Goal: Find specific page/section: Find specific page/section

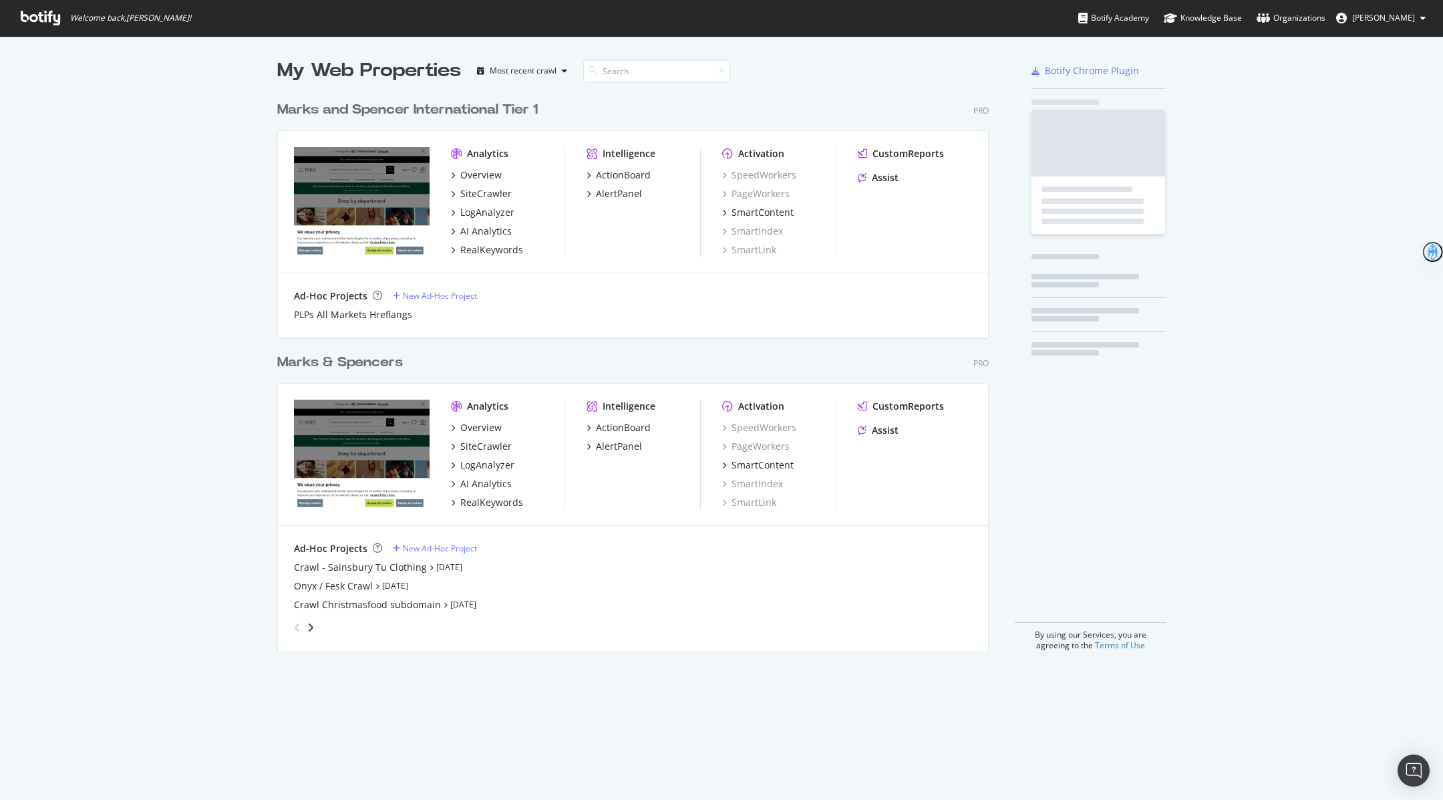
scroll to position [567, 722]
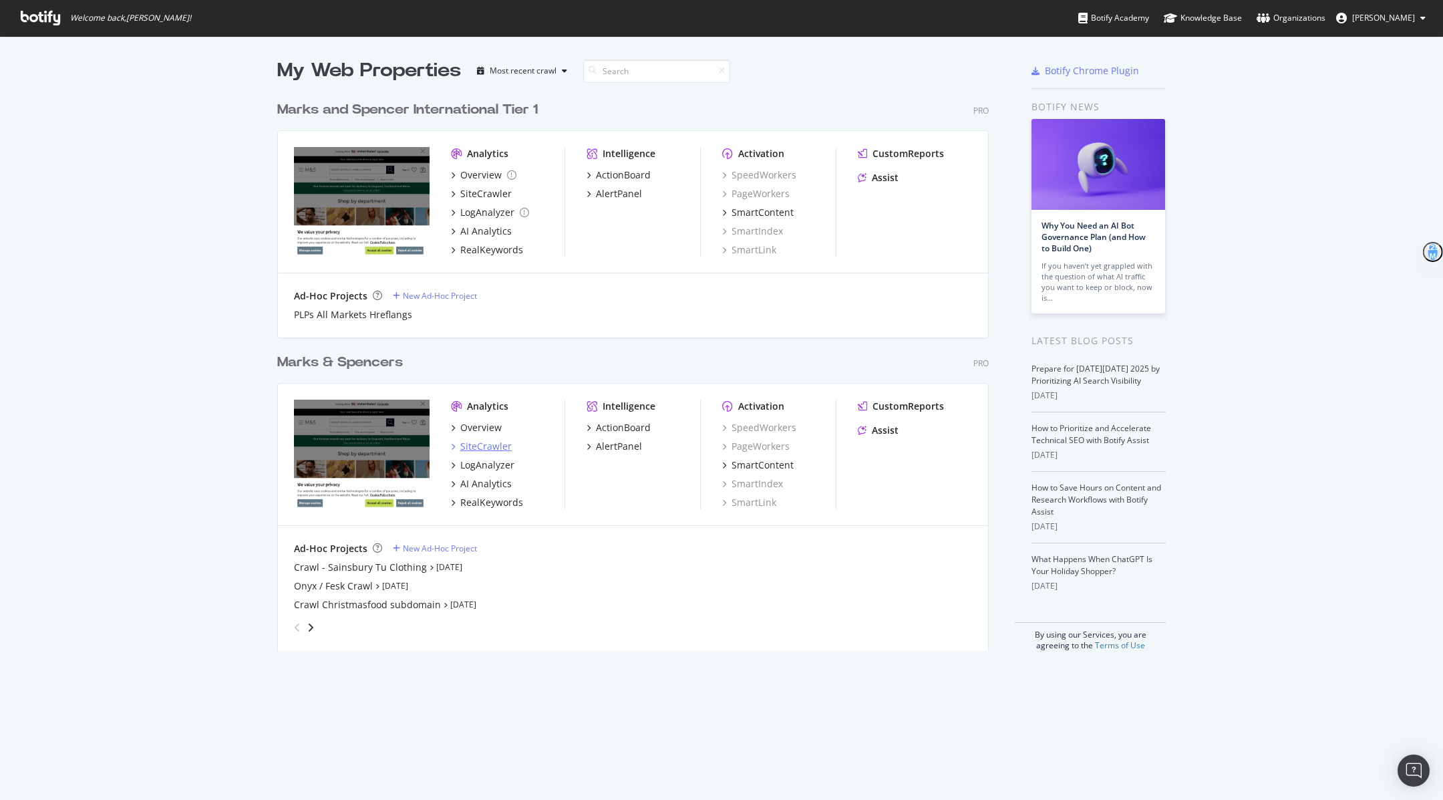
click at [492, 451] on div "SiteCrawler" at bounding box center [485, 446] width 51 height 13
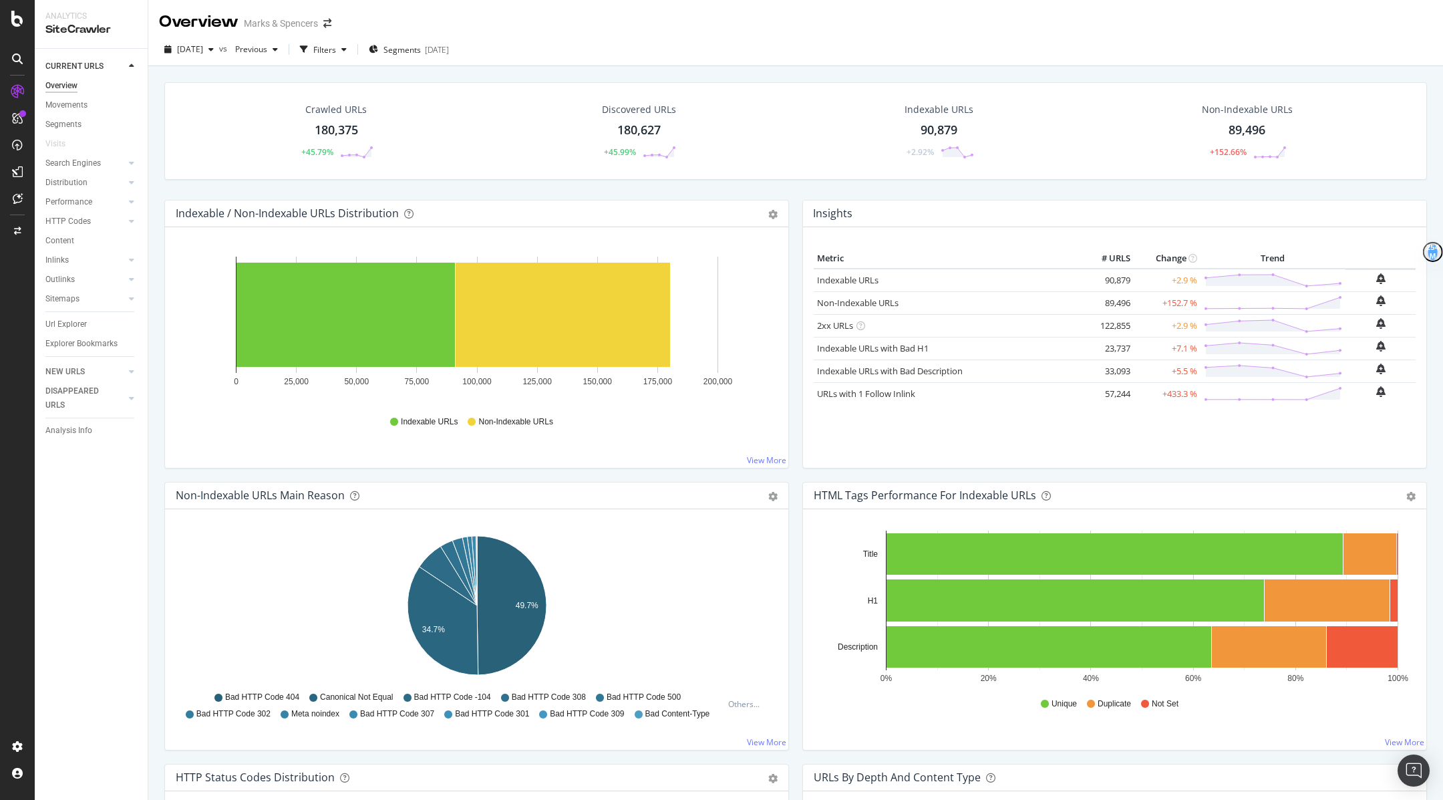
click at [90, 315] on div "Url Explorer" at bounding box center [96, 324] width 102 height 19
click at [74, 324] on div "Url Explorer" at bounding box center [65, 324] width 41 height 14
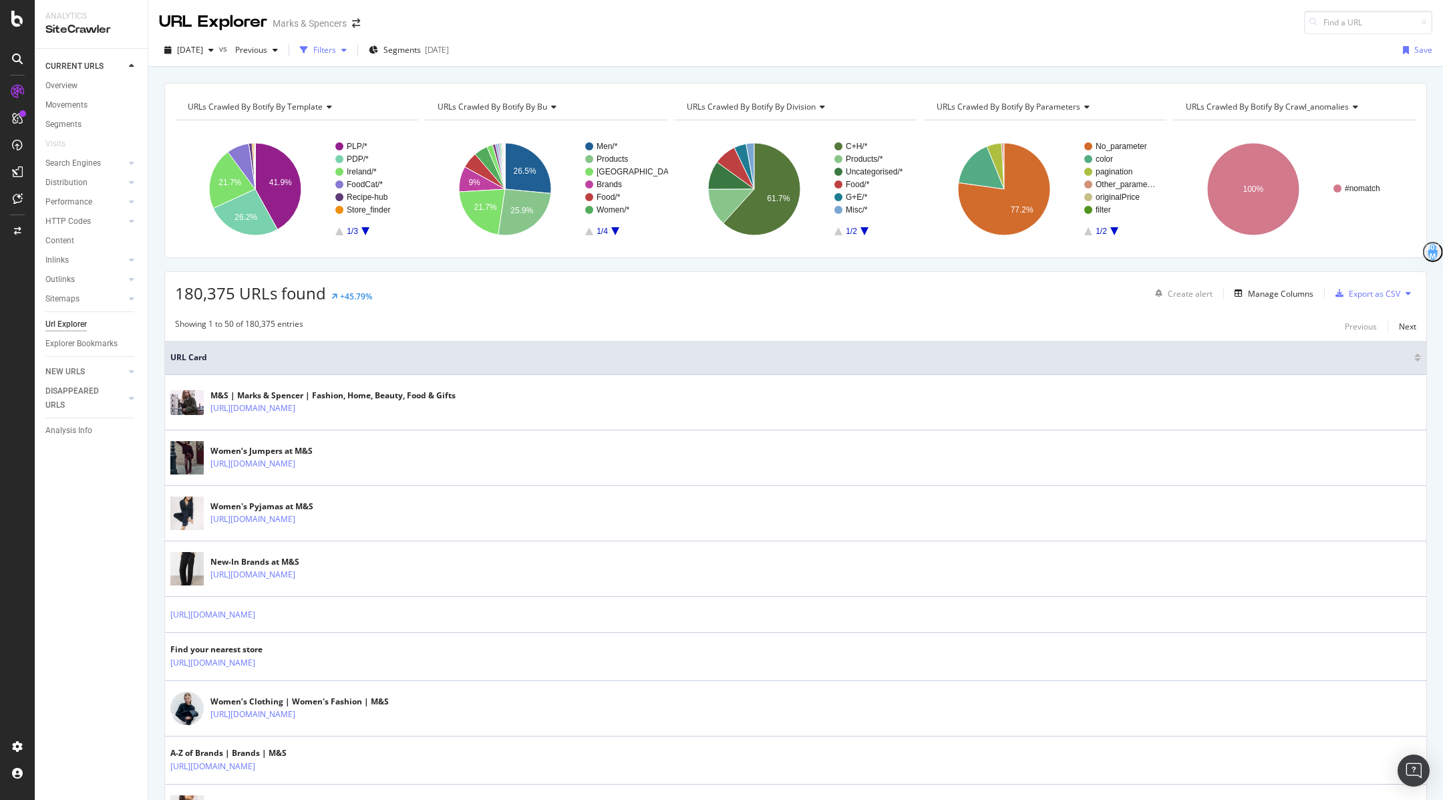
click at [336, 51] on div "Filters" at bounding box center [324, 49] width 23 height 11
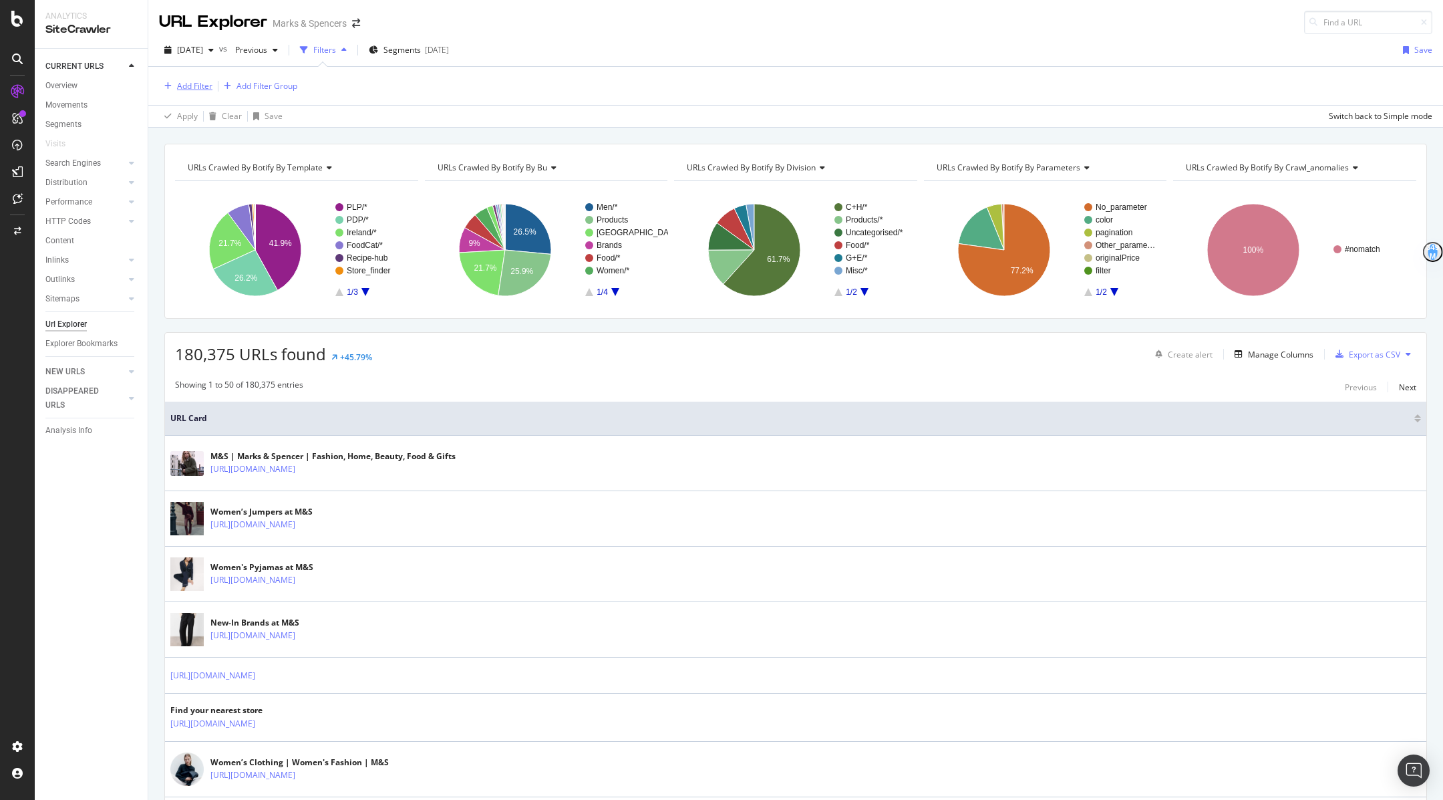
click at [191, 81] on div "Add Filter" at bounding box center [194, 85] width 35 height 11
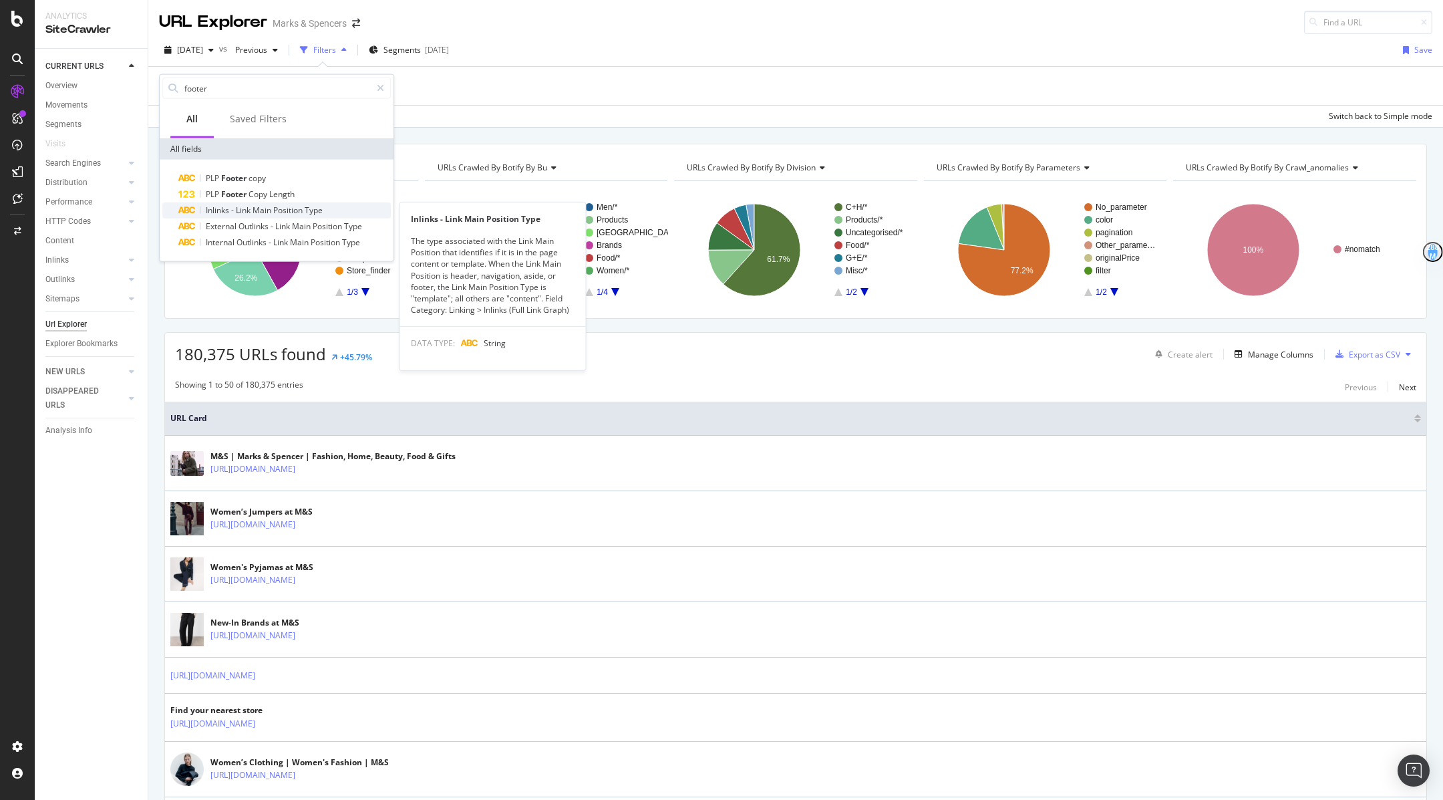
type input "footer"
click at [222, 207] on span "Inlinks" at bounding box center [218, 209] width 25 height 11
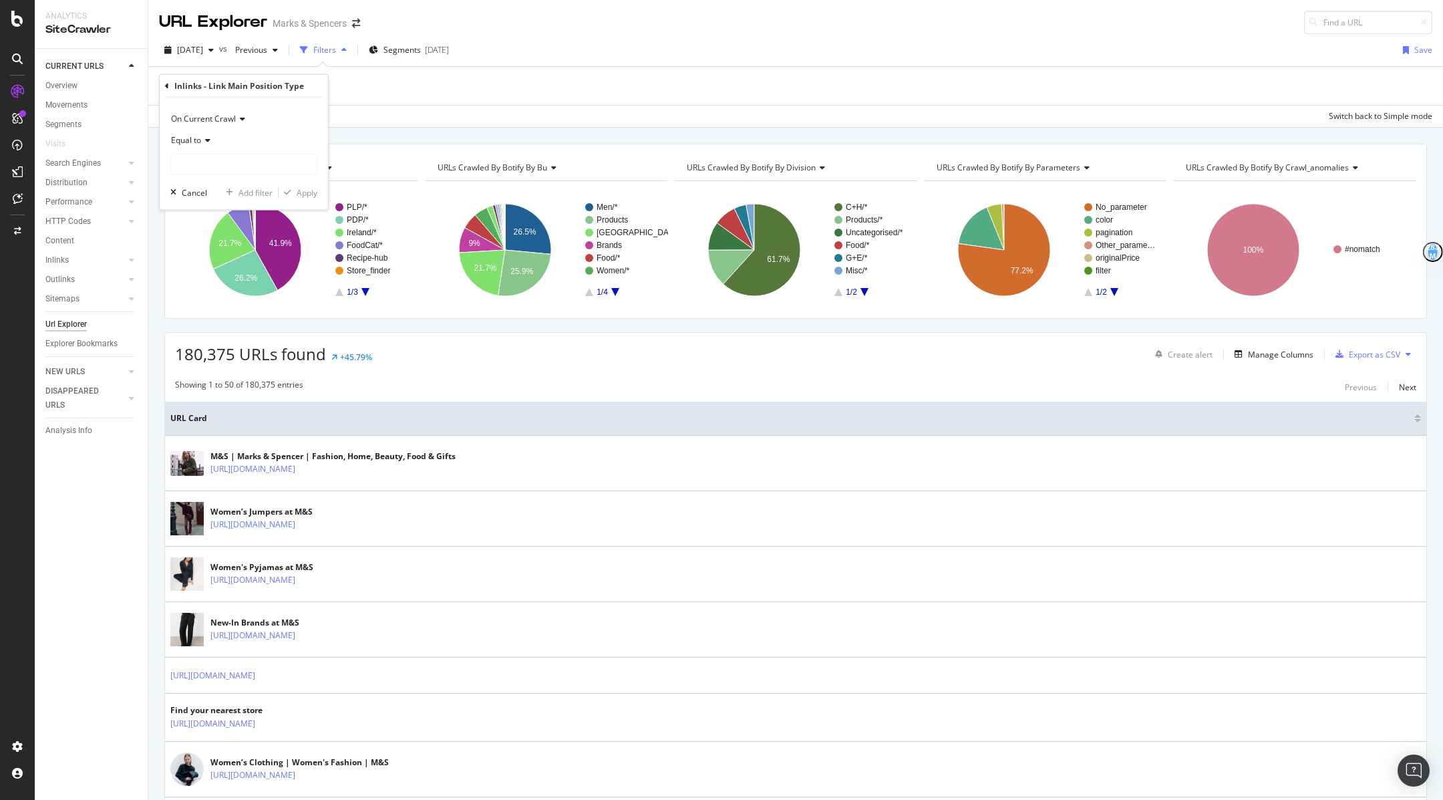
click at [212, 151] on div "Equal to" at bounding box center [243, 152] width 147 height 45
click at [213, 160] on input "text" at bounding box center [244, 164] width 146 height 21
type input "f"
drag, startPoint x: 257, startPoint y: 182, endPoint x: 255, endPoint y: 196, distance: 14.1
click at [255, 196] on div "Template (HTML element) 59,937 URLS Content (HTML element) 1,127 URLS" at bounding box center [250, 188] width 160 height 29
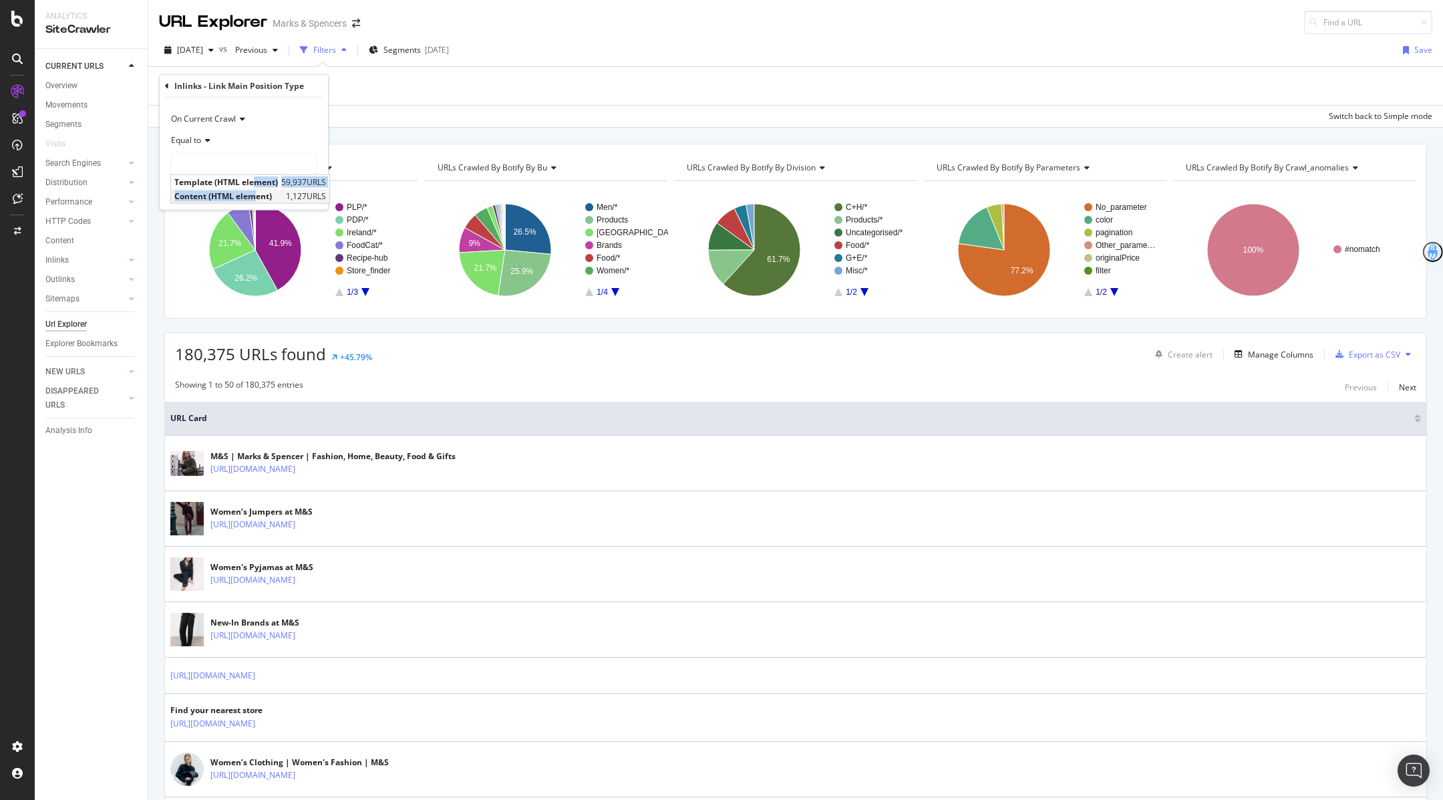
click at [255, 196] on span "Content (HTML element)" at bounding box center [228, 195] width 108 height 11
type input "Content (HTML element)"
click at [311, 162] on div at bounding box center [306, 164] width 19 height 21
click at [255, 151] on div "Equal to" at bounding box center [243, 152] width 147 height 45
click at [242, 163] on input "text" at bounding box center [244, 164] width 146 height 21
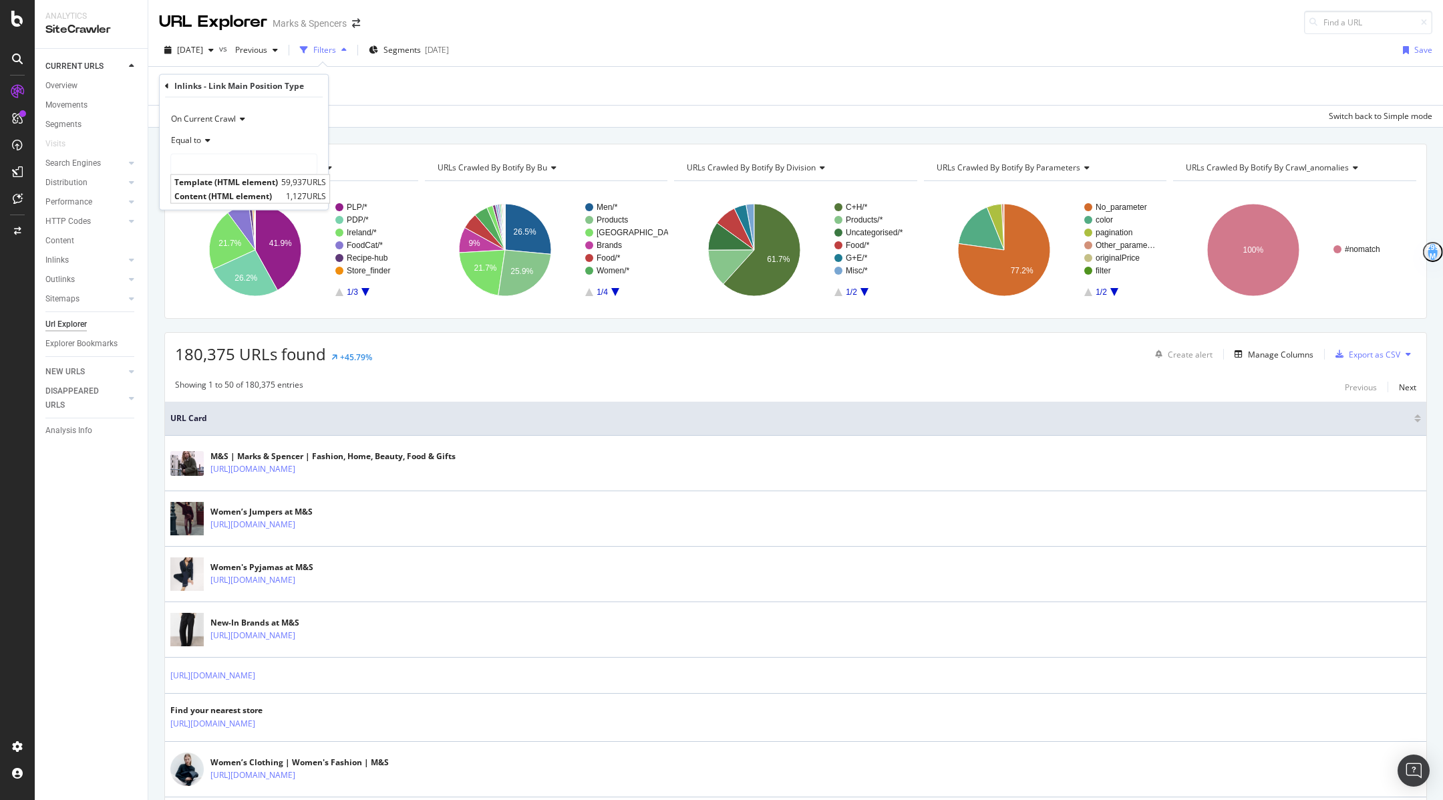
click at [168, 84] on icon at bounding box center [167, 86] width 4 height 8
